Goal: Information Seeking & Learning: Learn about a topic

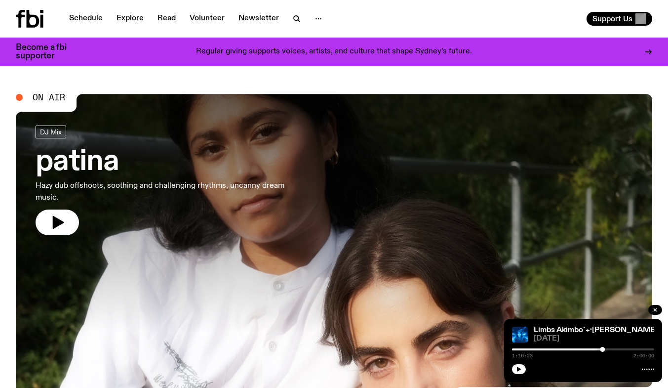
click at [315, 312] on div at bounding box center [334, 213] width 636 height 238
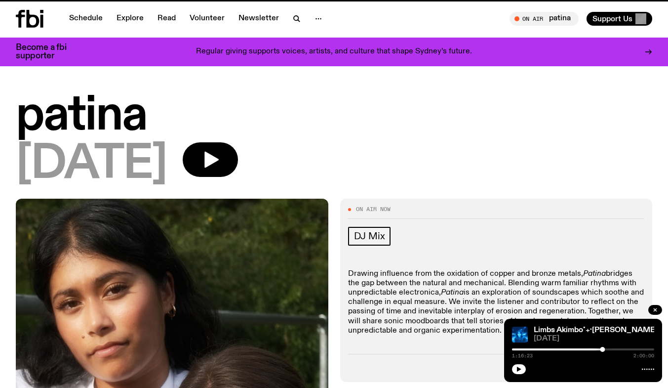
click at [95, 21] on link "Schedule" at bounding box center [85, 19] width 45 height 14
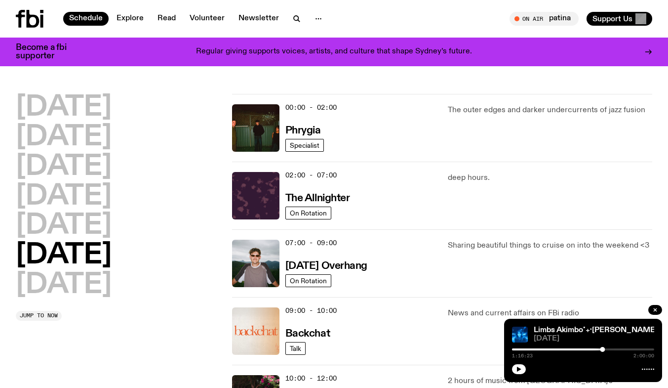
click at [112, 260] on h2 "[DATE]" at bounding box center [64, 255] width 96 height 28
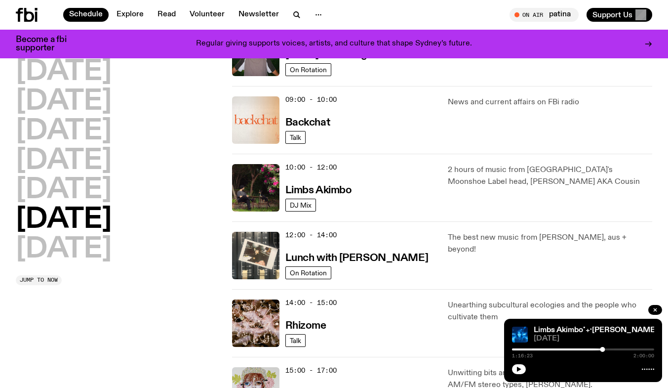
scroll to position [199, 0]
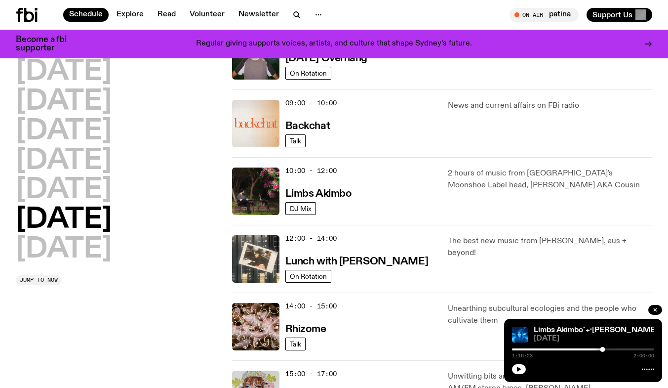
click at [397, 203] on div "10:00 - 12:00 Limbs Akimbo" at bounding box center [360, 190] width 151 height 47
click at [328, 194] on h3 "Limbs Akimbo" at bounding box center [318, 194] width 67 height 10
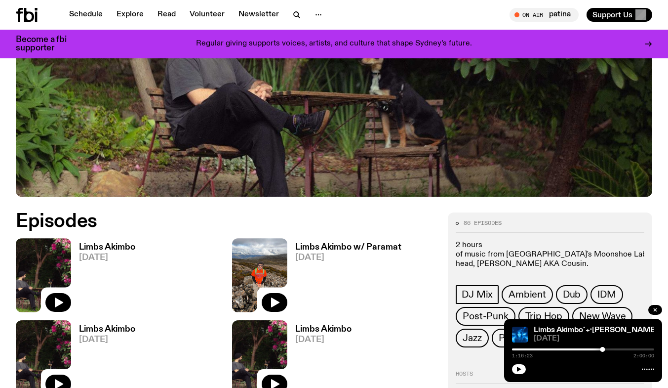
scroll to position [306, 0]
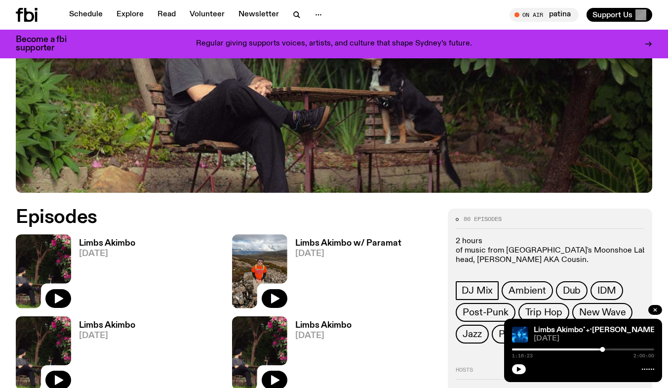
click at [51, 291] on button "button" at bounding box center [58, 298] width 26 height 19
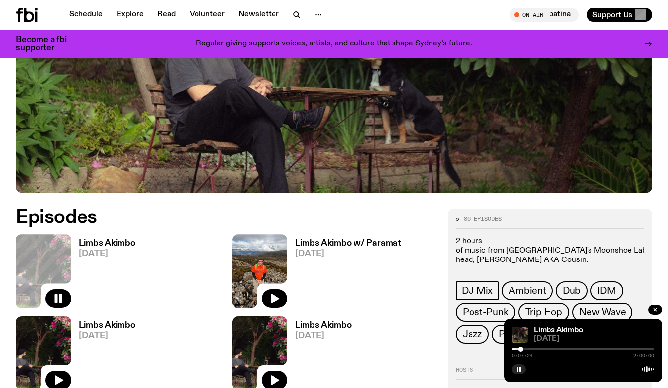
click at [517, 369] on rect "button" at bounding box center [517, 368] width 1 height 5
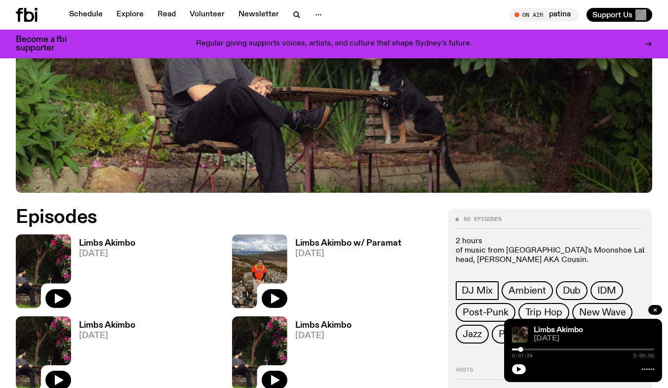
click at [524, 370] on button "button" at bounding box center [519, 369] width 14 height 10
click at [513, 370] on button "button" at bounding box center [519, 369] width 14 height 10
